Goal: Information Seeking & Learning: Learn about a topic

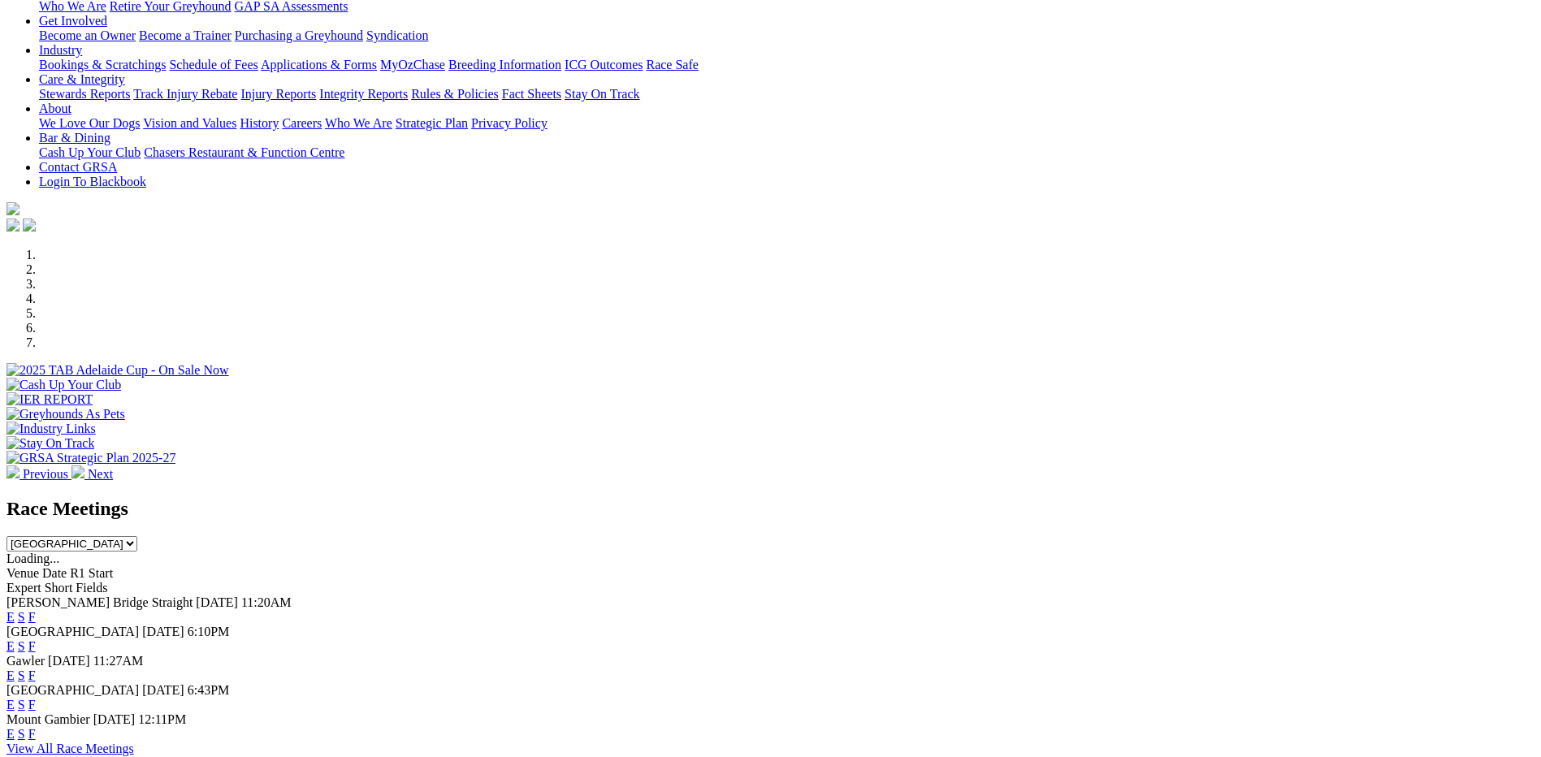
scroll to position [487, 0]
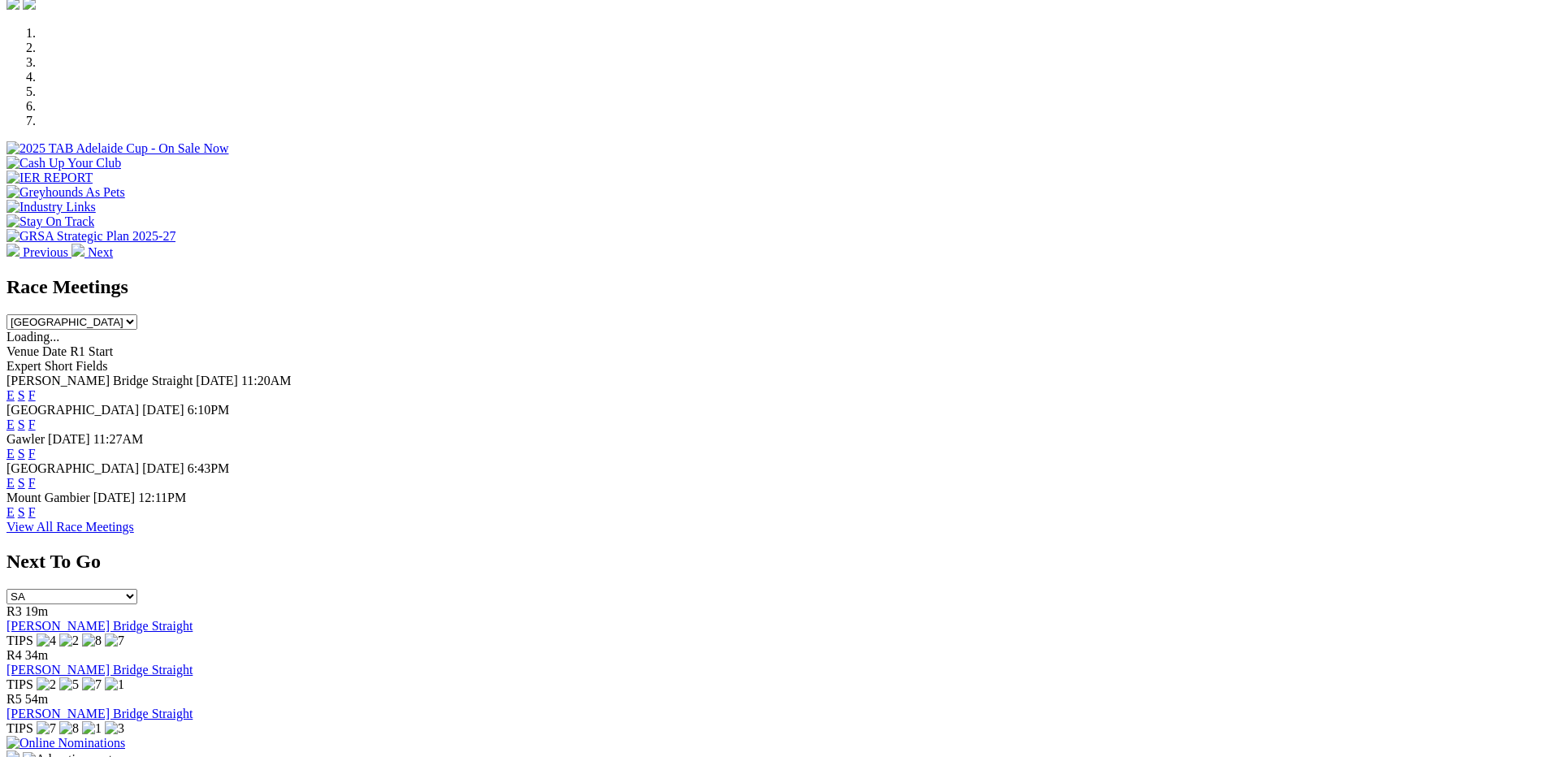
click at [36, 476] on link "F" at bounding box center [31, 483] width 7 height 14
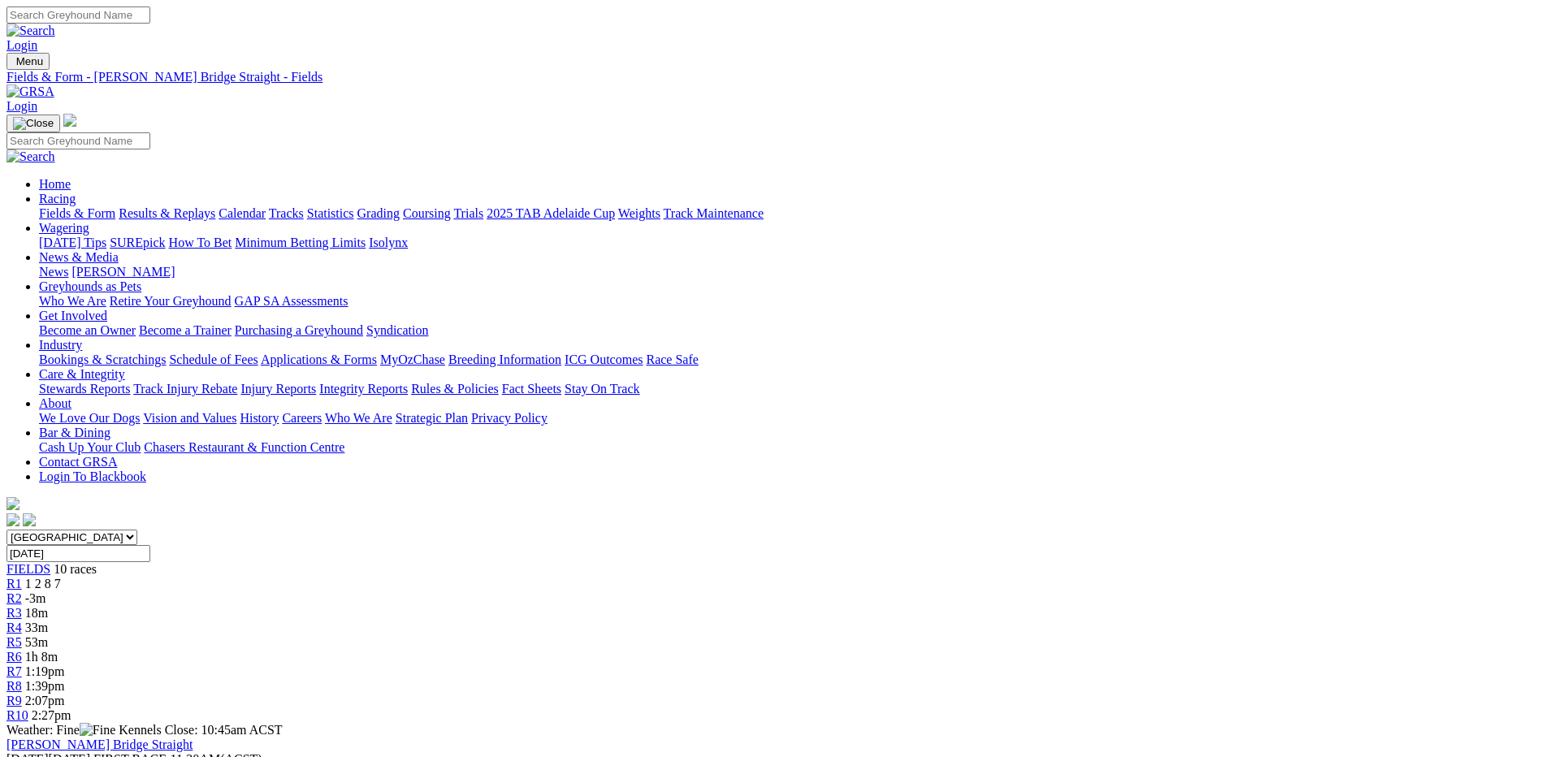
click at [61, 577] on span "1 2 8 7" at bounding box center [43, 584] width 36 height 14
